Goal: Find specific page/section: Find specific page/section

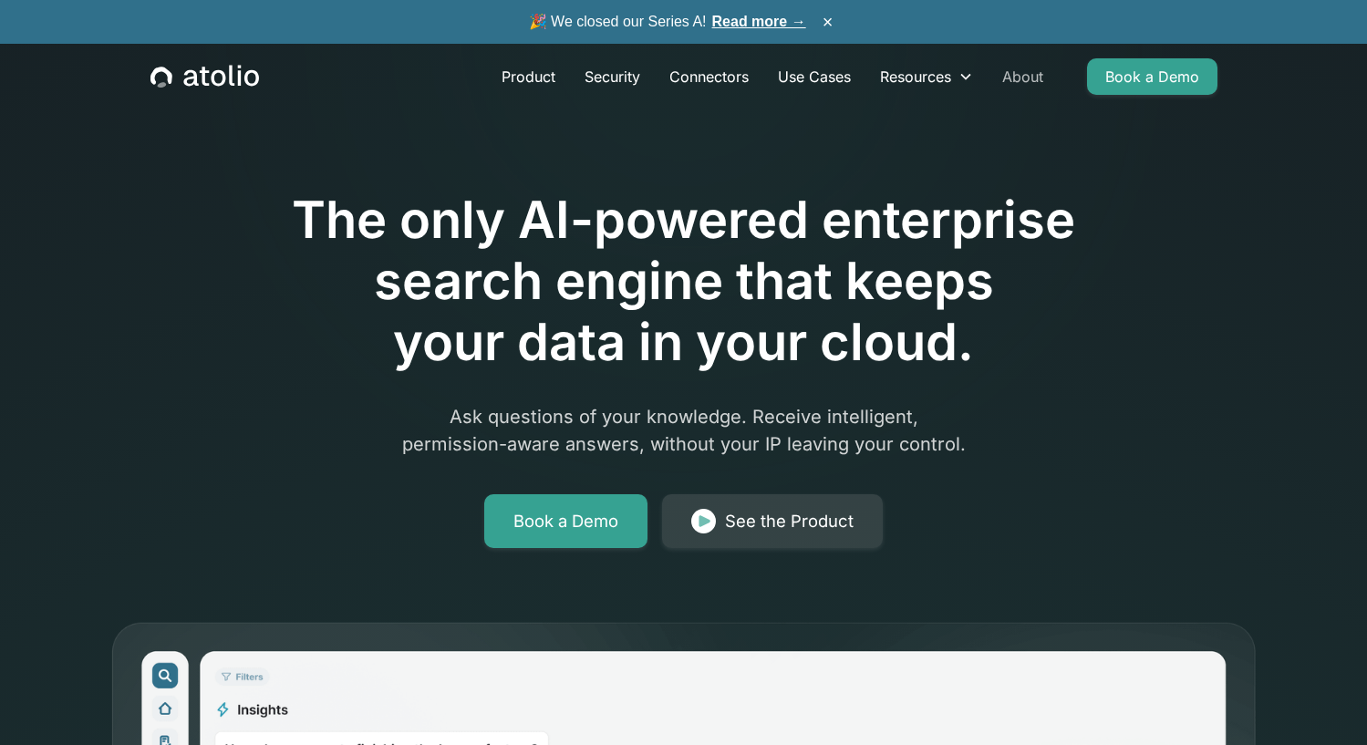
click at [1022, 66] on link "About" at bounding box center [1022, 76] width 70 height 36
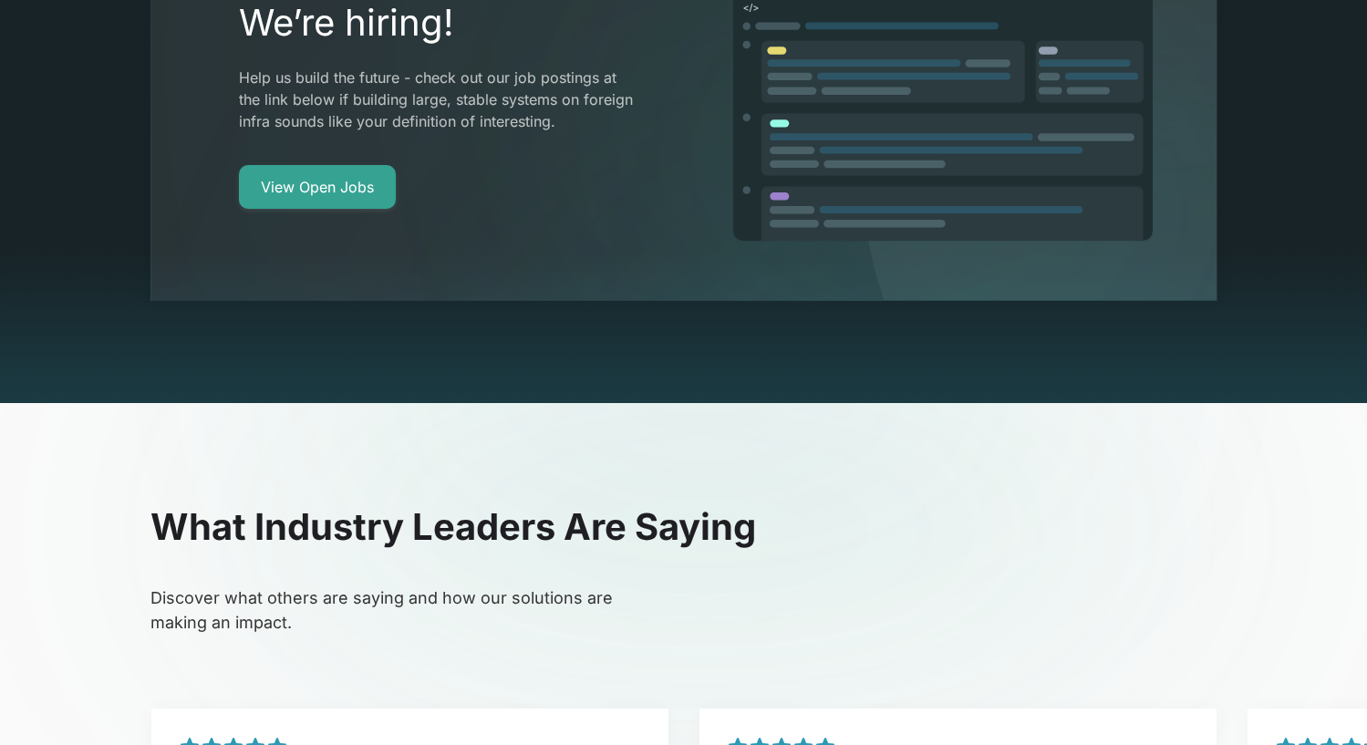
scroll to position [3388, 0]
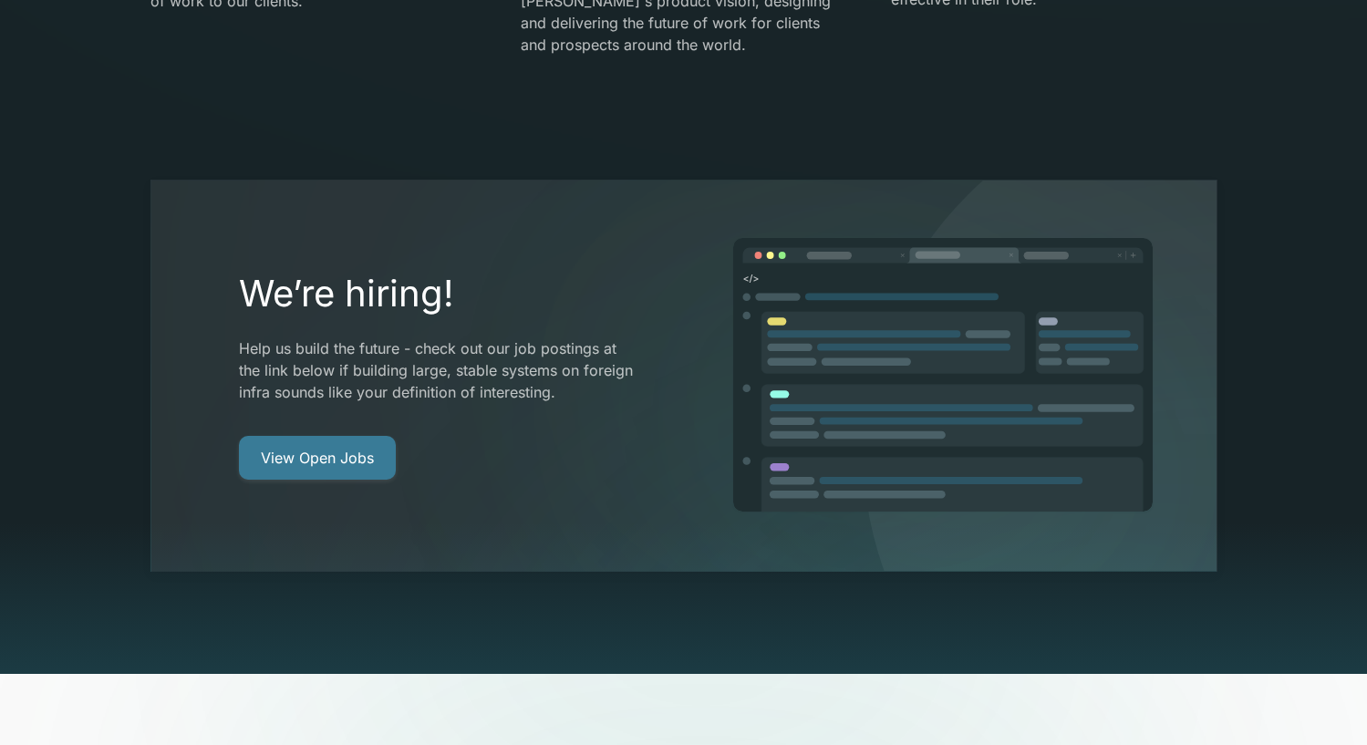
click at [354, 436] on link "View Open Jobs" at bounding box center [317, 458] width 157 height 44
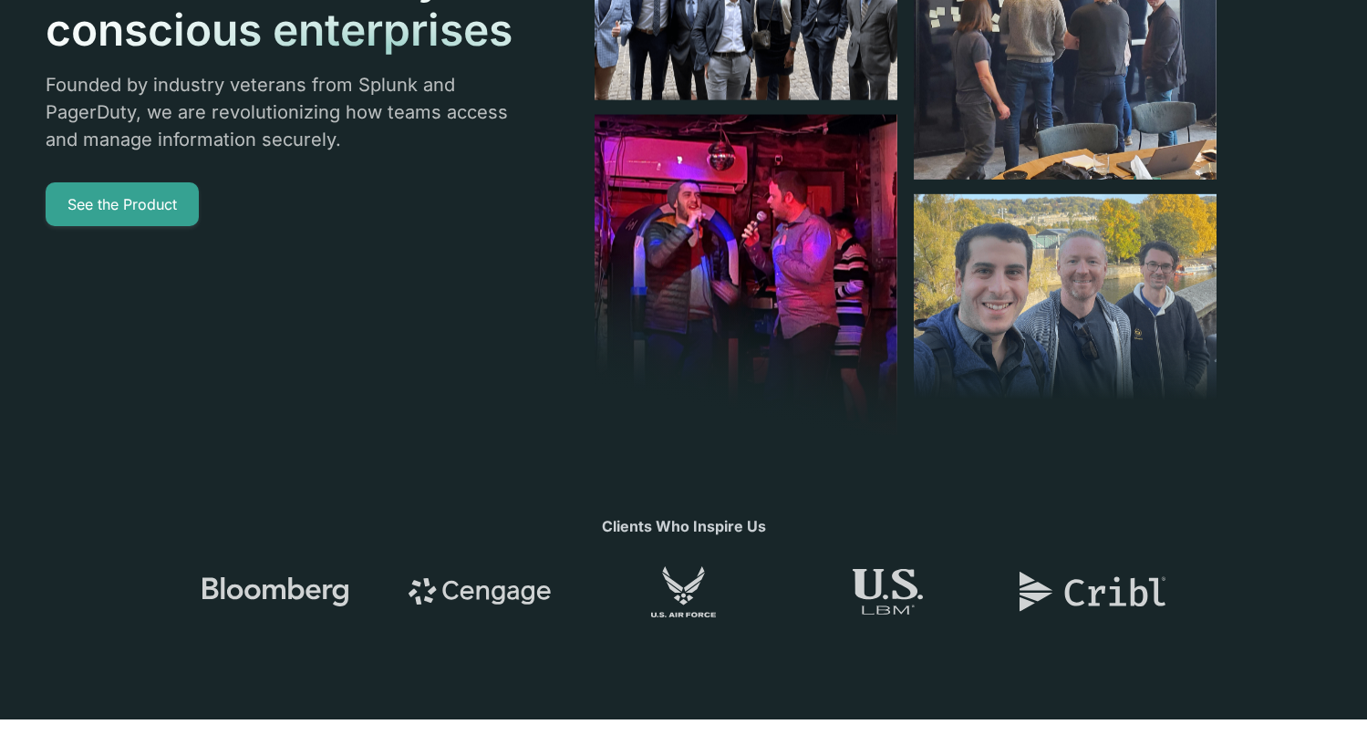
scroll to position [0, 0]
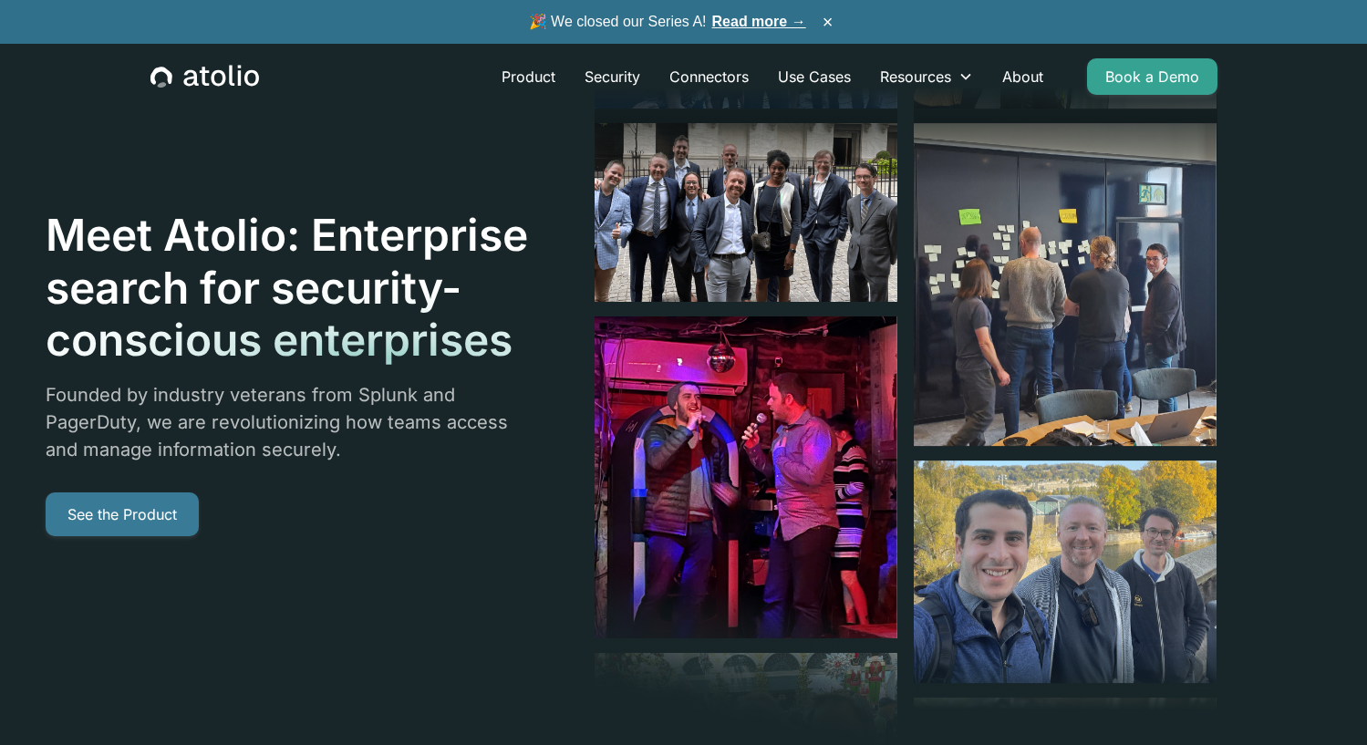
click at [104, 510] on link "See the Product" at bounding box center [122, 514] width 153 height 44
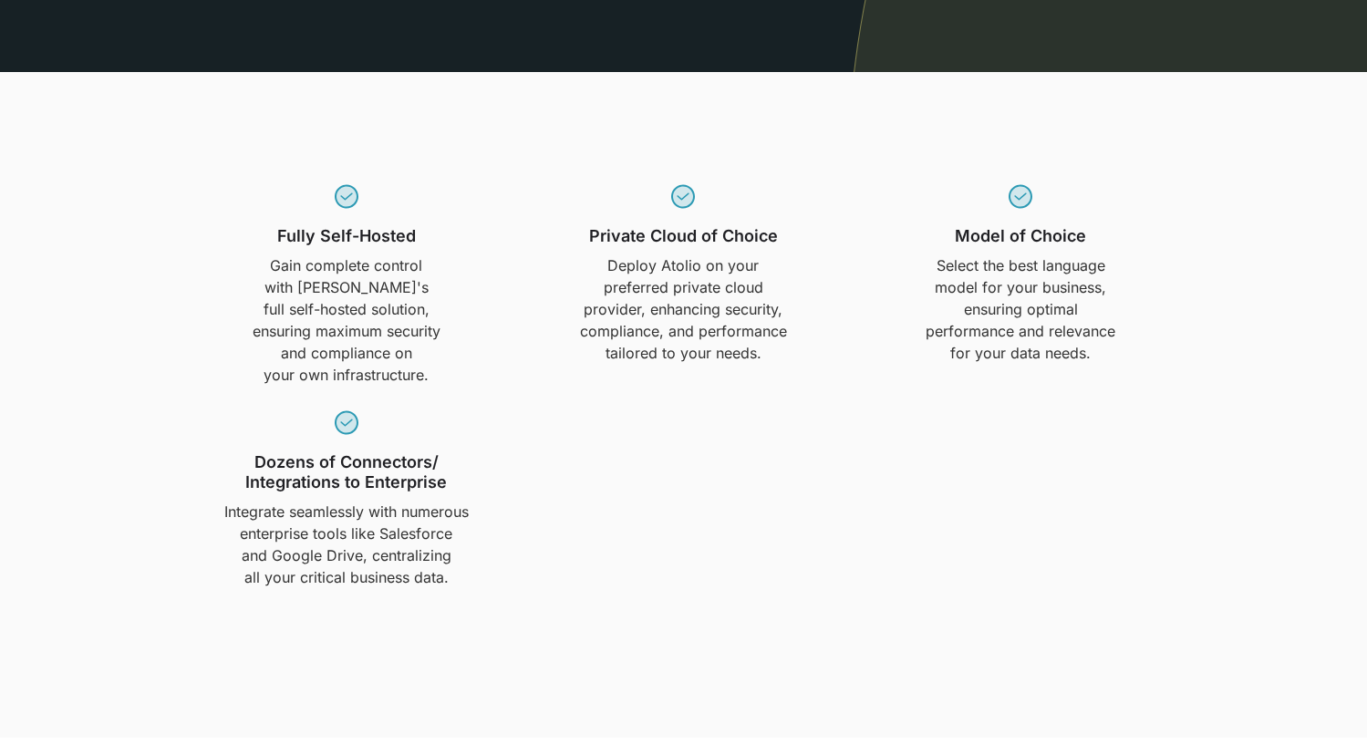
scroll to position [1253, 0]
